Goal: Task Accomplishment & Management: Complete application form

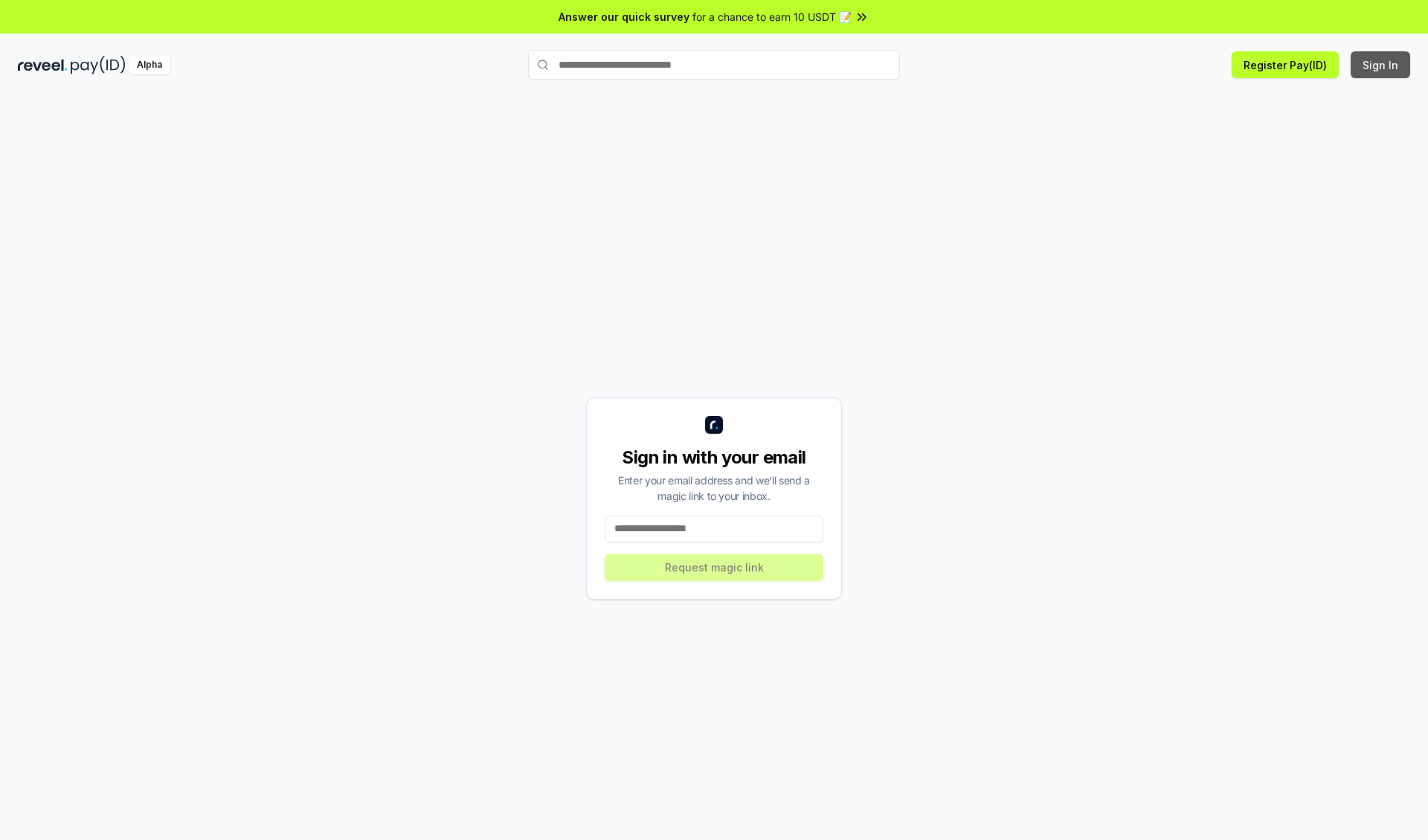
click at [1381, 64] on button "Sign In" at bounding box center [1380, 64] width 60 height 27
type input "**********"
click at [714, 566] on button "Request magic link" at bounding box center [714, 567] width 219 height 27
